Goal: Entertainment & Leisure: Consume media (video, audio)

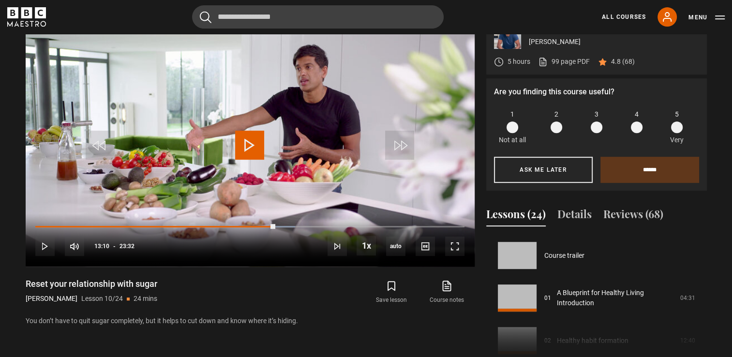
scroll to position [383, 0]
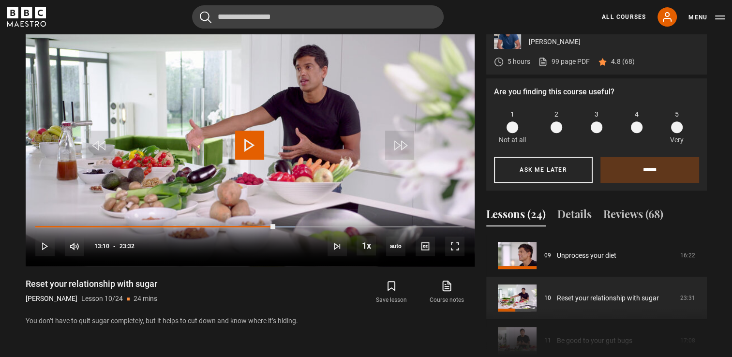
drag, startPoint x: 0, startPoint y: 0, endPoint x: 32, endPoint y: 21, distance: 38.8
click at [32, 21] on icon "BBC Maestro" at bounding box center [32, 23] width 4 height 5
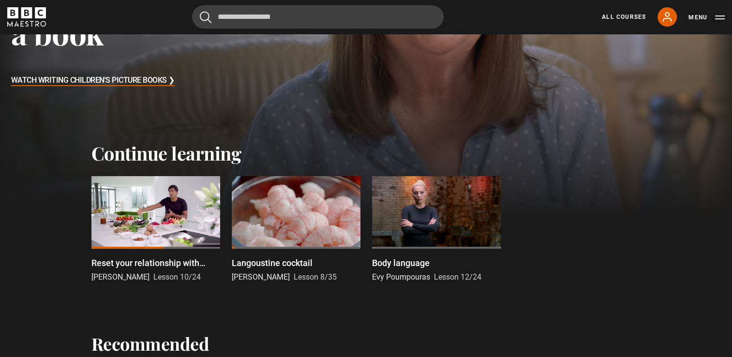
scroll to position [213, 0]
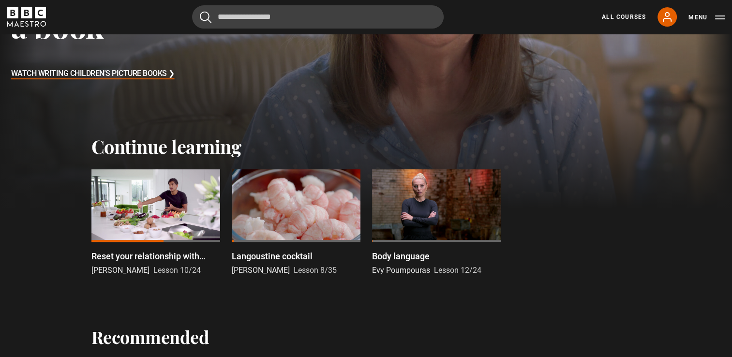
click at [428, 231] on div at bounding box center [436, 205] width 129 height 73
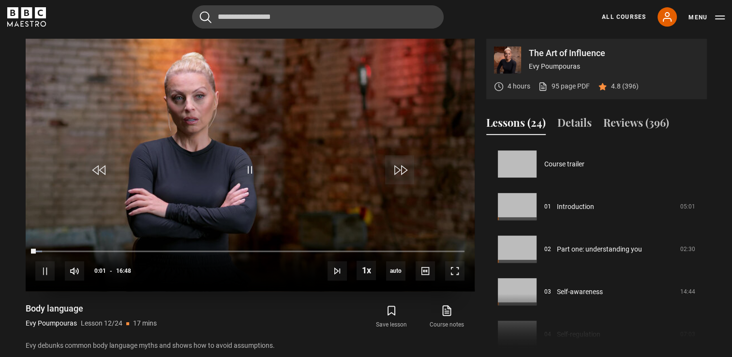
scroll to position [469, 0]
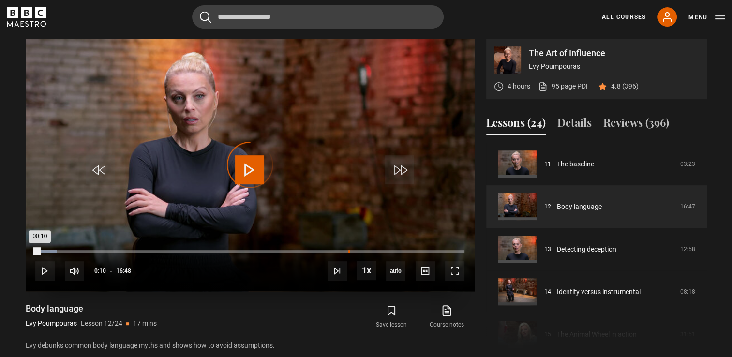
click at [349, 250] on div "12:16" at bounding box center [349, 251] width 1 height 3
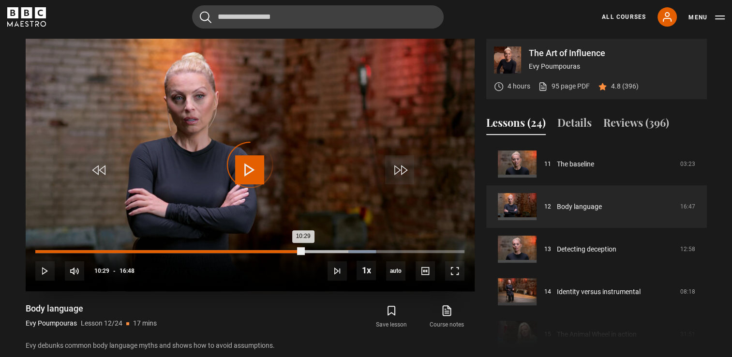
click at [303, 250] on div "Loaded : 79.44% 10:29 10:29" at bounding box center [249, 251] width 429 height 3
click at [378, 250] on div "Loaded : 81.43% 13:25 12:37" at bounding box center [249, 251] width 429 height 3
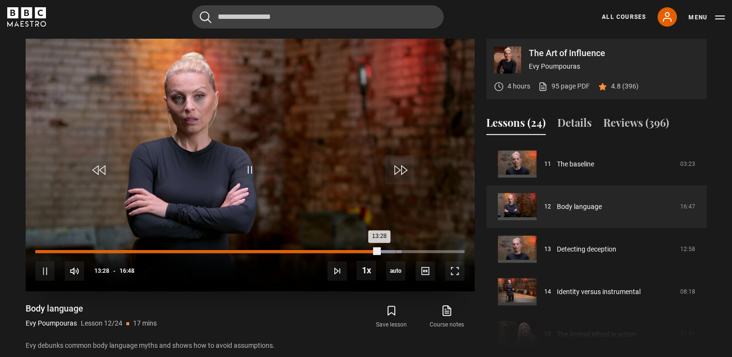
click at [395, 251] on div "14:06" at bounding box center [395, 251] width 1 height 3
click at [410, 250] on div "Loaded : 89.38% 14:40 14:40" at bounding box center [249, 251] width 429 height 3
click at [422, 250] on div "Loaded : 93.84% 15:07 15:07" at bounding box center [249, 251] width 429 height 3
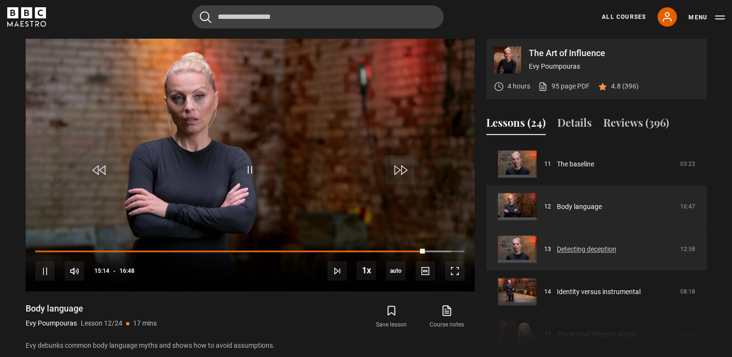
click at [604, 247] on link "Detecting deception" at bounding box center [587, 249] width 60 height 10
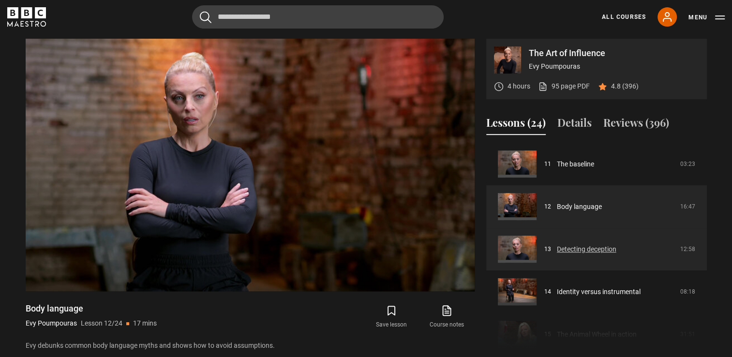
click at [604, 247] on link "Detecting deception" at bounding box center [587, 249] width 60 height 10
click at [603, 255] on link "Detecting deception" at bounding box center [587, 249] width 60 height 10
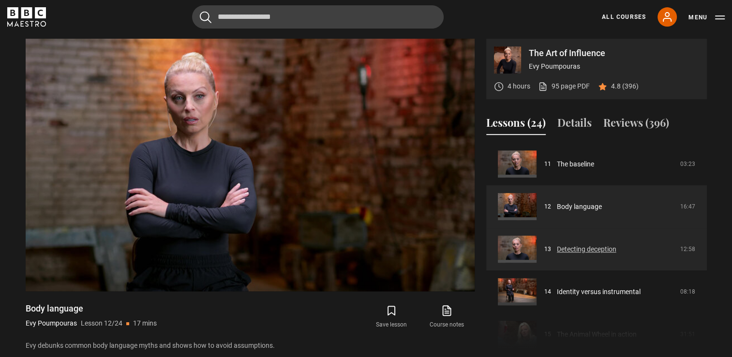
click at [601, 250] on link "Detecting deception" at bounding box center [587, 249] width 60 height 10
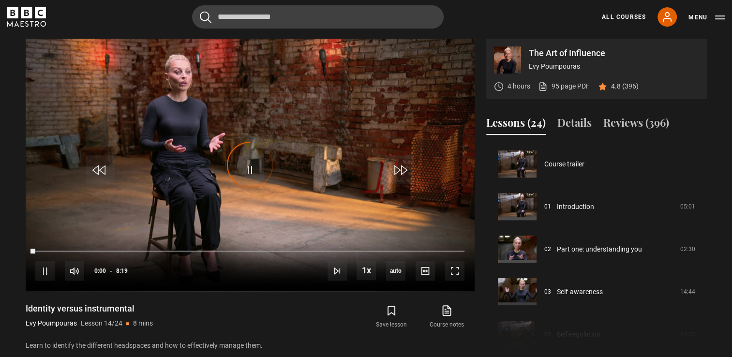
scroll to position [554, 0]
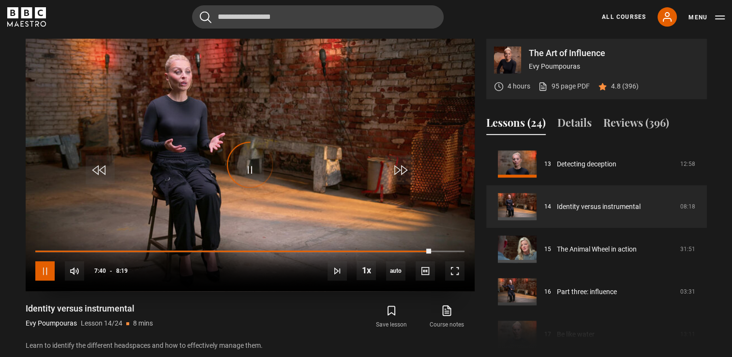
click at [40, 278] on span "Video Player" at bounding box center [44, 270] width 19 height 19
